Goal: Information Seeking & Learning: Check status

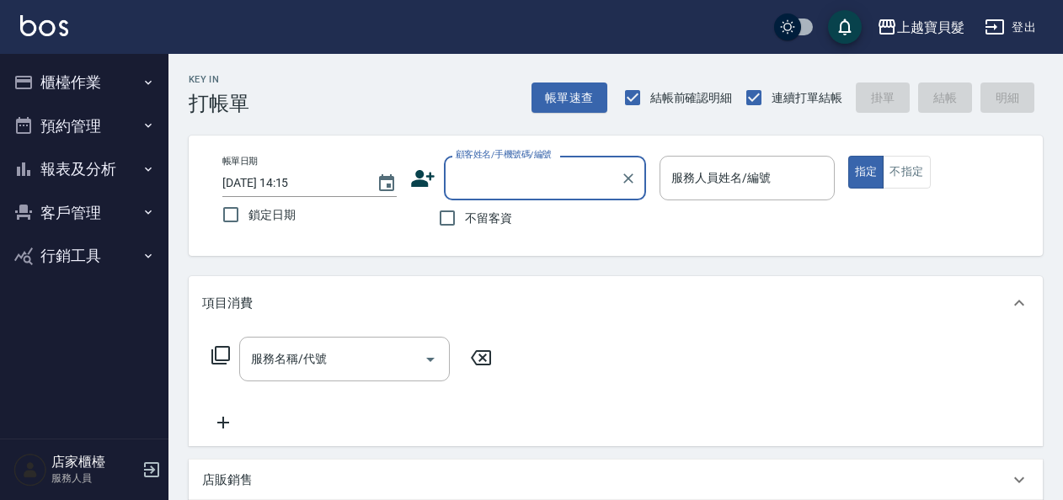
click at [90, 139] on button "預約管理" at bounding box center [84, 126] width 155 height 44
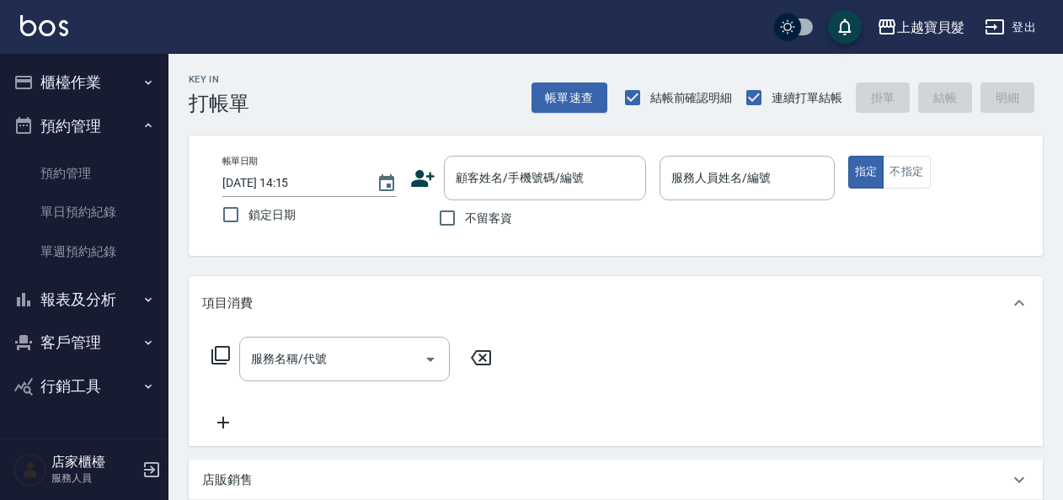
click at [117, 306] on button "報表及分析" at bounding box center [84, 300] width 155 height 44
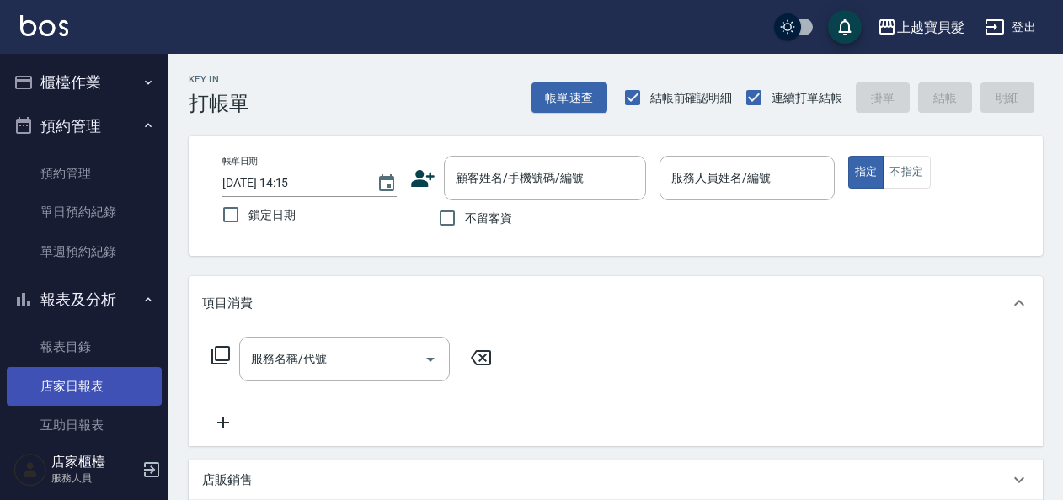
click at [120, 386] on link "店家日報表" at bounding box center [84, 386] width 155 height 39
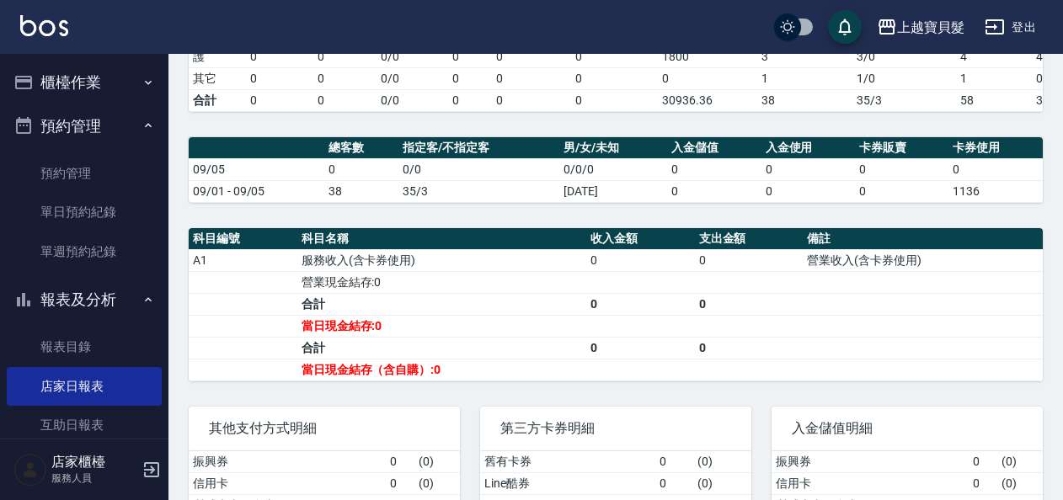
scroll to position [253, 0]
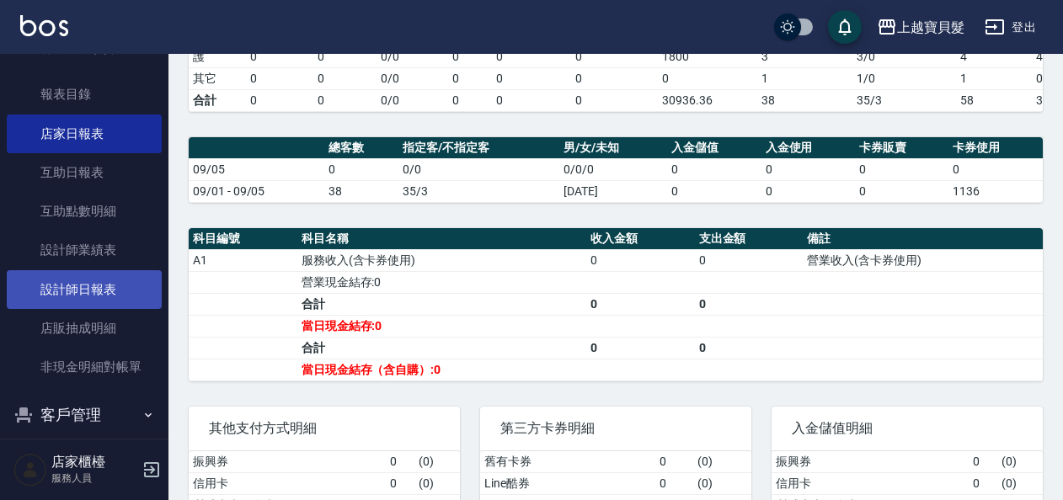
click at [105, 280] on link "設計師日報表" at bounding box center [84, 289] width 155 height 39
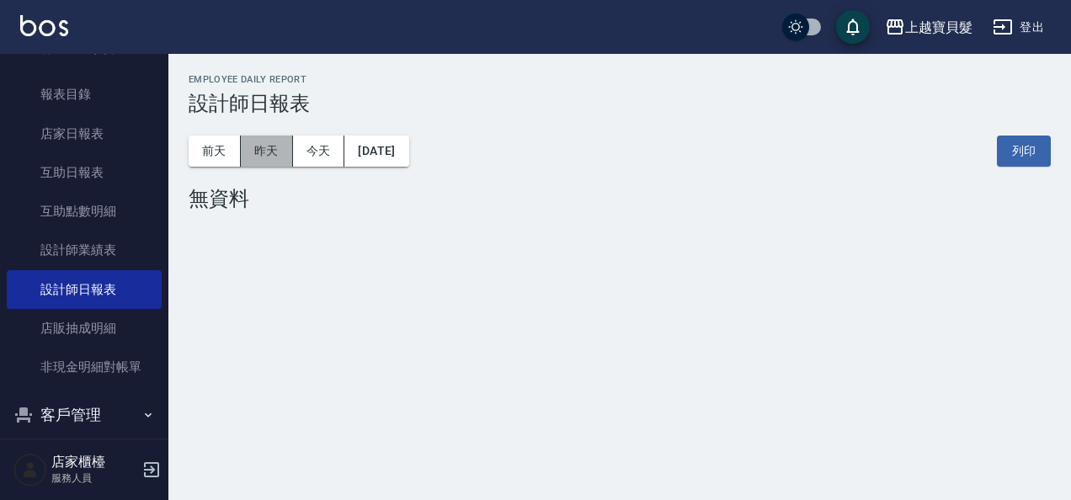
click at [266, 147] on button "昨天" at bounding box center [267, 151] width 52 height 31
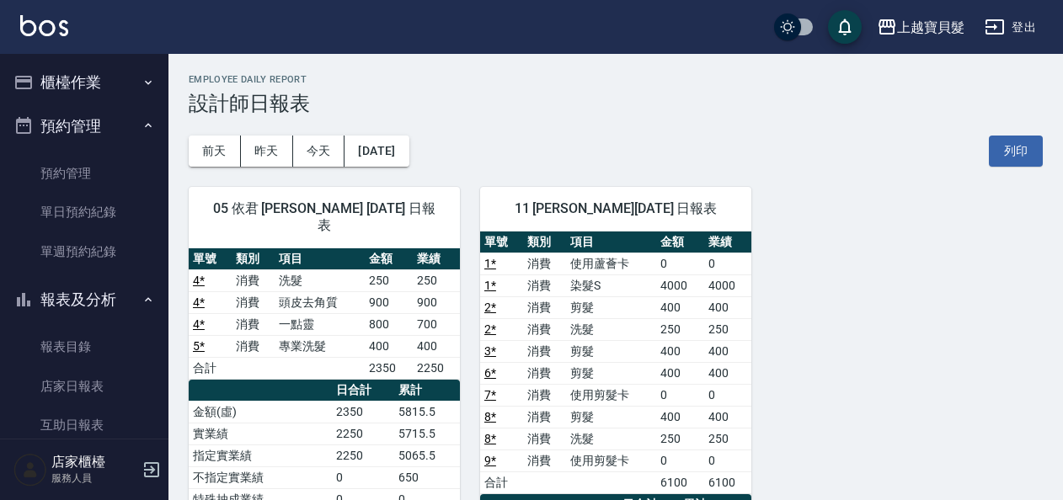
click at [71, 93] on button "櫃檯作業" at bounding box center [84, 83] width 155 height 44
